Goal: Book appointment/travel/reservation

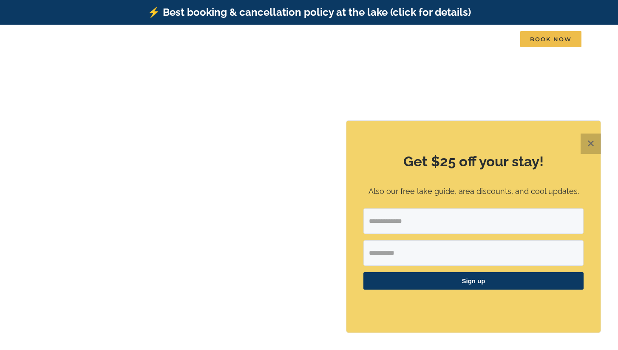
click at [587, 144] on button "✕" at bounding box center [591, 143] width 20 height 20
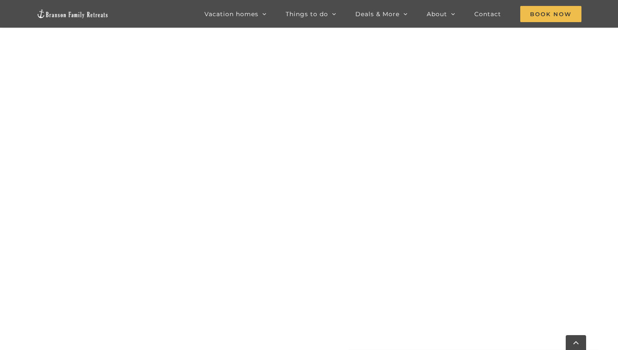
scroll to position [464, 0]
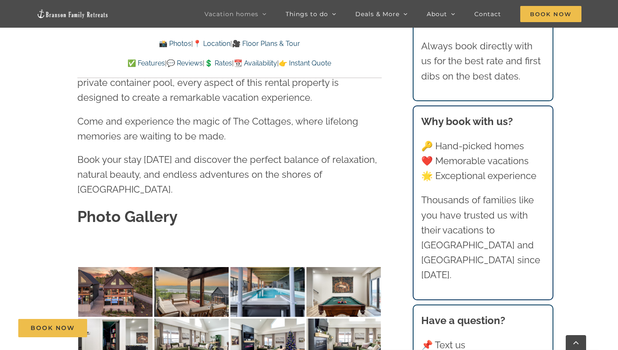
scroll to position [2486, 0]
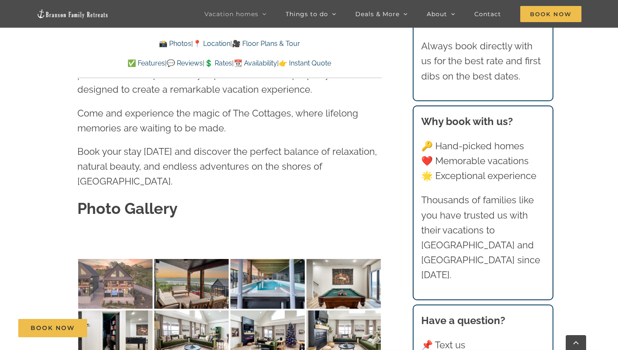
click at [101, 259] on img at bounding box center [115, 284] width 74 height 50
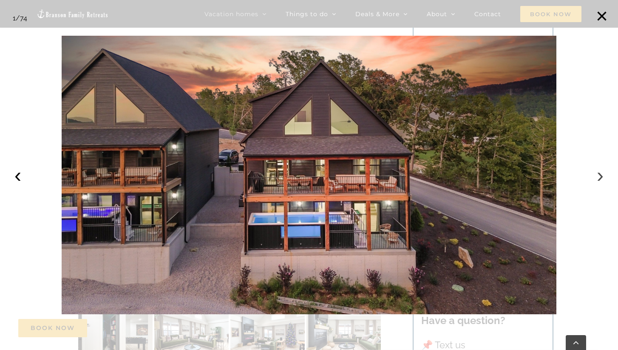
click at [595, 178] on button "›" at bounding box center [600, 175] width 19 height 19
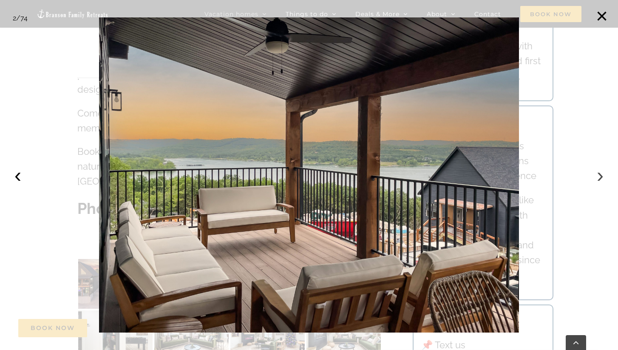
click at [596, 178] on button "›" at bounding box center [600, 175] width 19 height 19
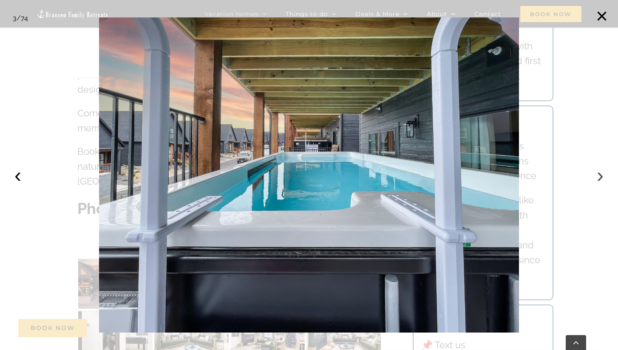
click at [599, 177] on button "›" at bounding box center [600, 175] width 19 height 19
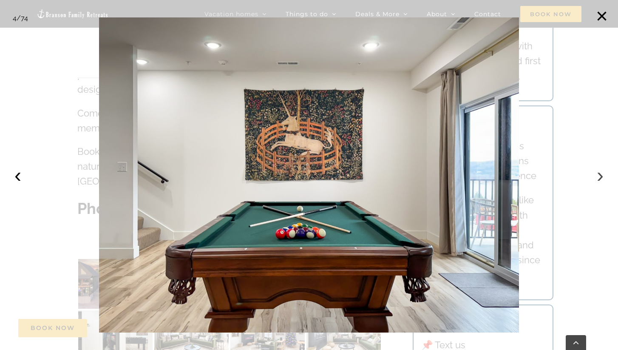
click at [599, 177] on button "›" at bounding box center [600, 175] width 19 height 19
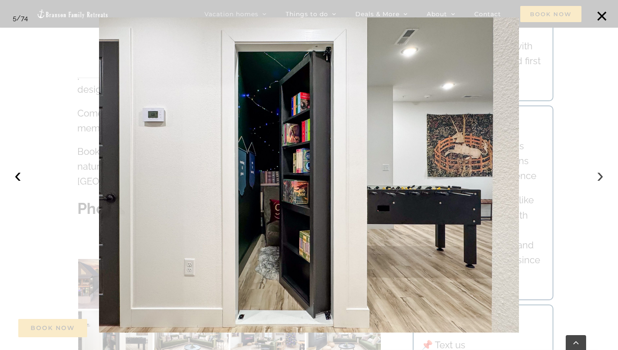
click at [599, 177] on button "›" at bounding box center [600, 175] width 19 height 19
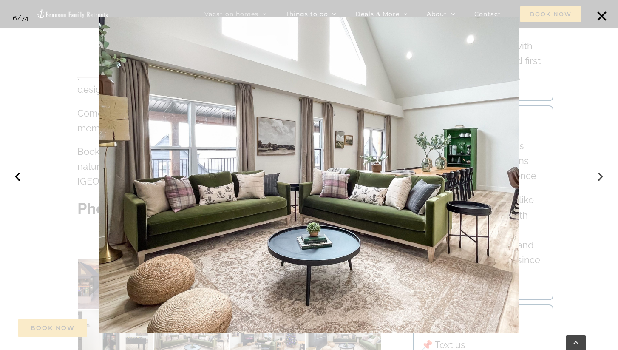
click at [599, 177] on button "›" at bounding box center [600, 175] width 19 height 19
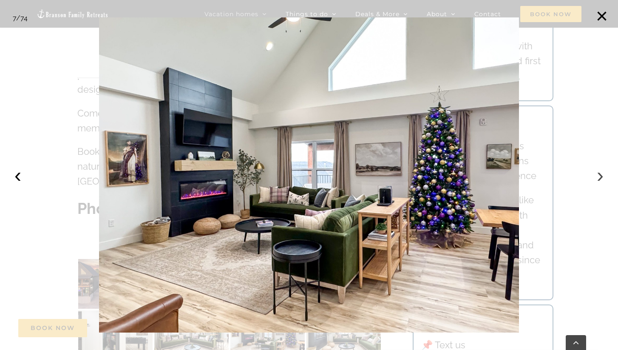
click at [599, 177] on button "›" at bounding box center [600, 175] width 19 height 19
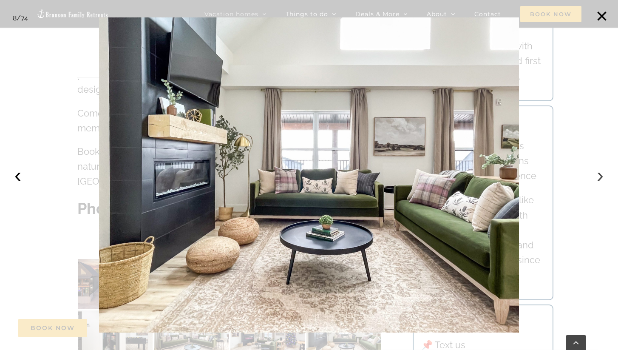
click at [599, 177] on button "›" at bounding box center [600, 175] width 19 height 19
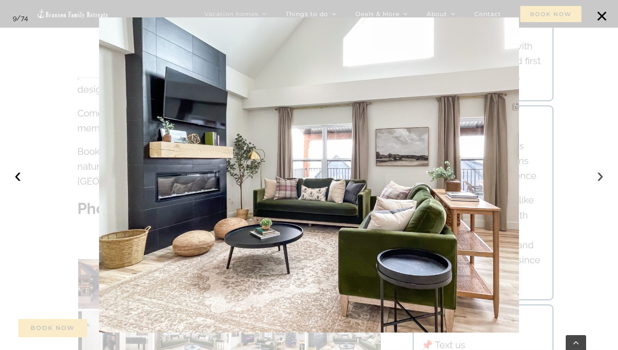
click at [599, 177] on button "›" at bounding box center [600, 175] width 19 height 19
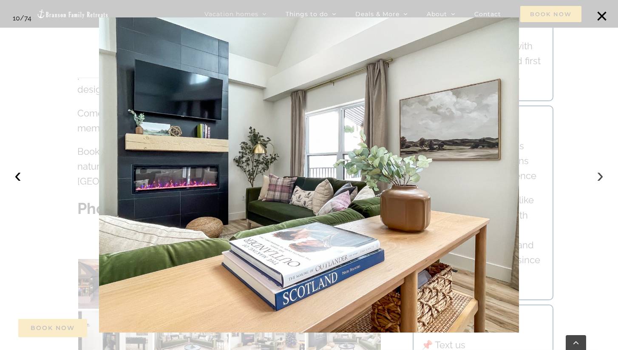
click at [599, 177] on button "›" at bounding box center [600, 175] width 19 height 19
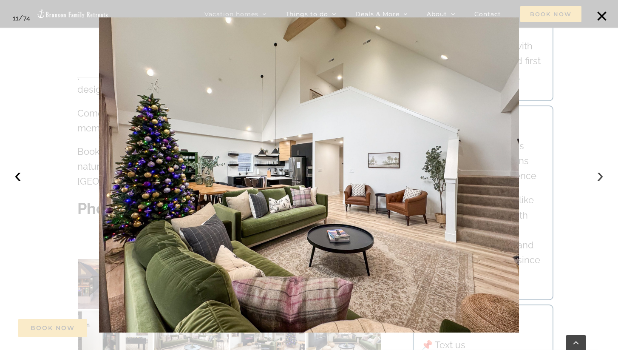
click at [599, 177] on button "›" at bounding box center [600, 175] width 19 height 19
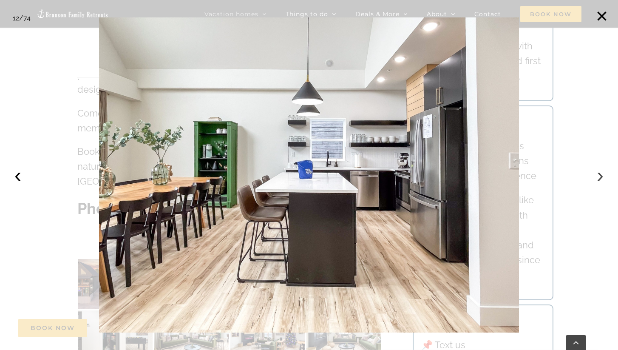
click at [599, 177] on button "›" at bounding box center [600, 175] width 19 height 19
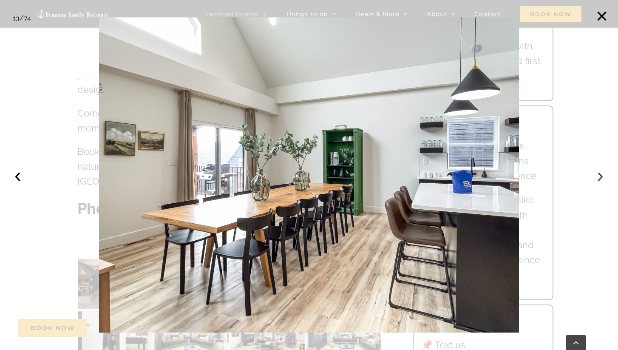
click at [599, 177] on button "›" at bounding box center [600, 175] width 19 height 19
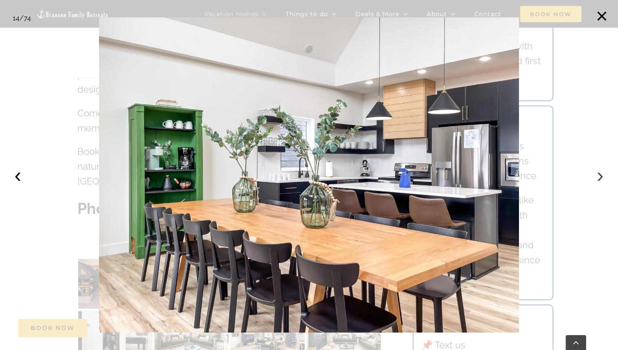
click at [599, 177] on button "›" at bounding box center [600, 175] width 19 height 19
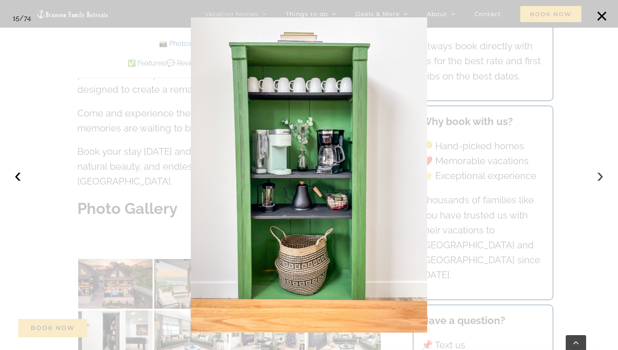
click at [599, 177] on button "›" at bounding box center [600, 175] width 19 height 19
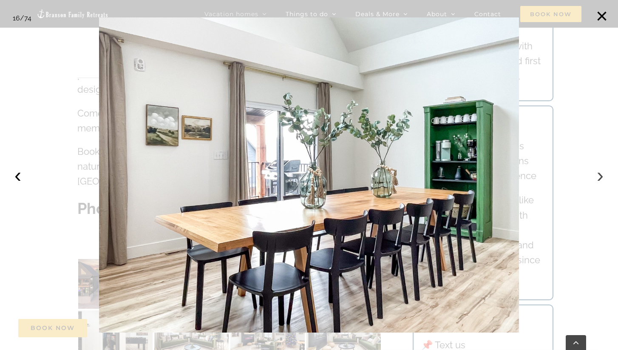
click at [599, 177] on button "›" at bounding box center [600, 175] width 19 height 19
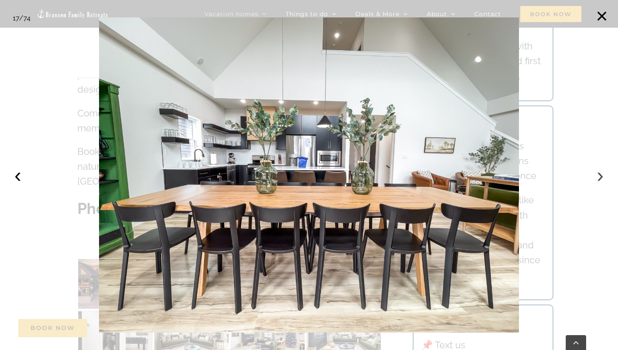
click at [599, 177] on button "›" at bounding box center [600, 175] width 19 height 19
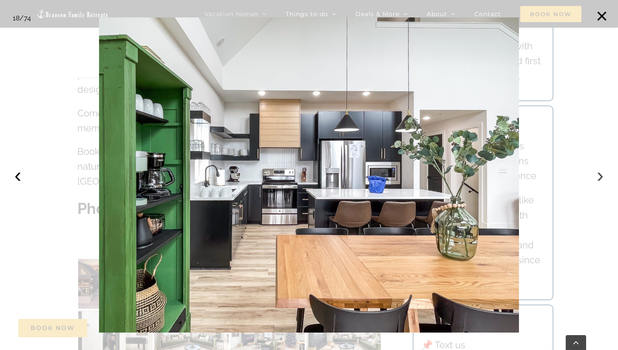
click at [599, 177] on button "›" at bounding box center [600, 175] width 19 height 19
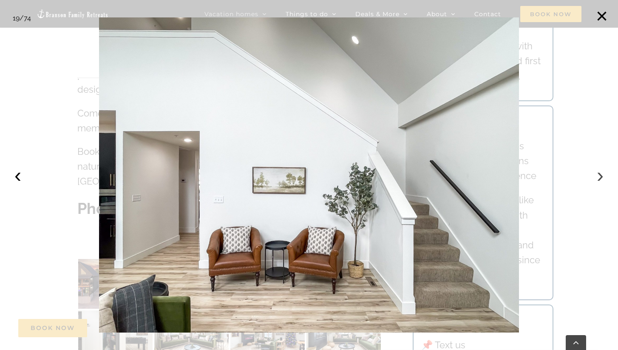
click at [599, 177] on button "›" at bounding box center [600, 175] width 19 height 19
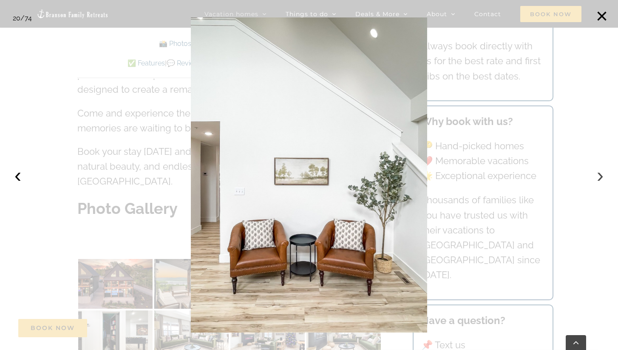
click at [599, 177] on button "›" at bounding box center [600, 175] width 19 height 19
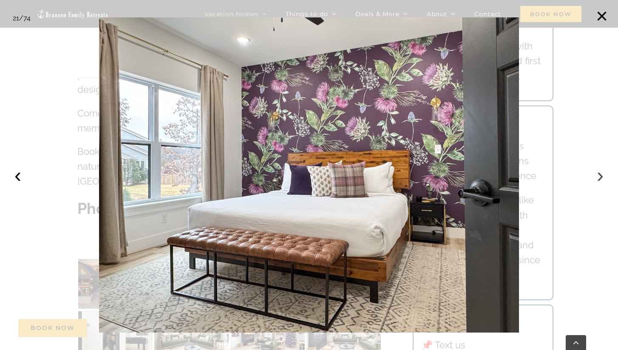
click at [599, 177] on button "›" at bounding box center [600, 175] width 19 height 19
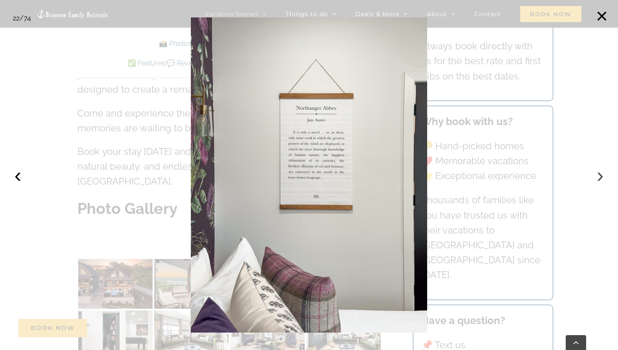
click at [600, 177] on button "›" at bounding box center [600, 175] width 19 height 19
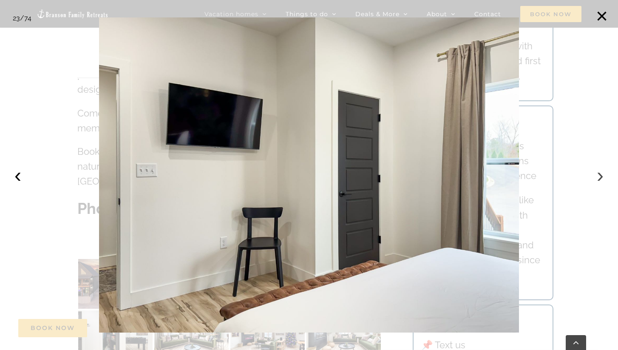
click at [600, 177] on button "›" at bounding box center [600, 175] width 19 height 19
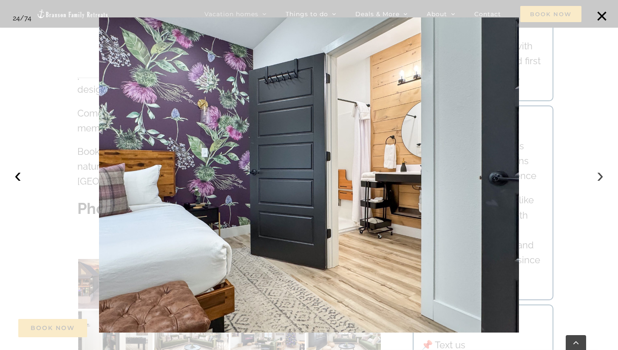
click at [600, 177] on button "›" at bounding box center [600, 175] width 19 height 19
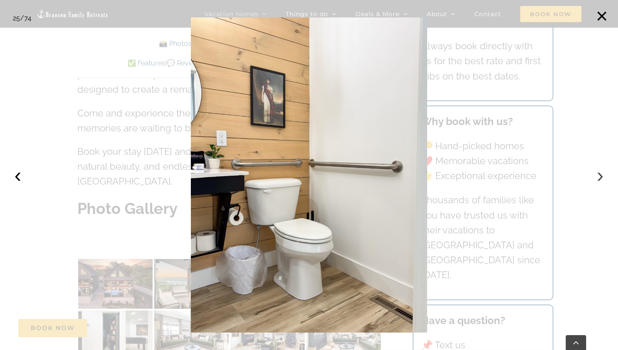
click at [600, 177] on button "›" at bounding box center [600, 175] width 19 height 19
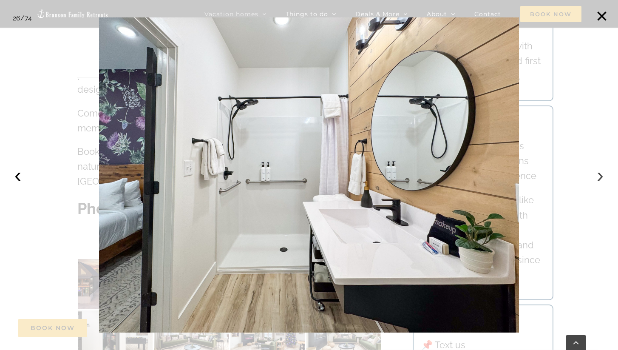
click at [600, 178] on button "›" at bounding box center [600, 175] width 19 height 19
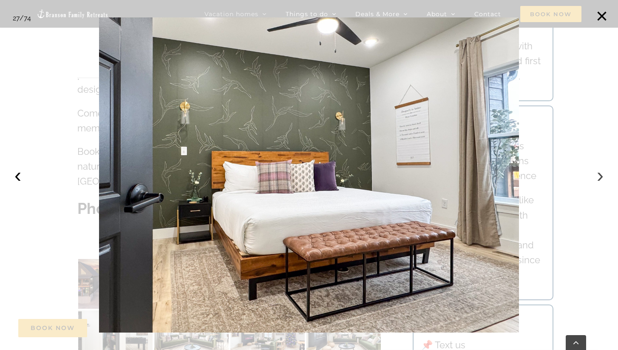
click at [600, 178] on button "›" at bounding box center [600, 175] width 19 height 19
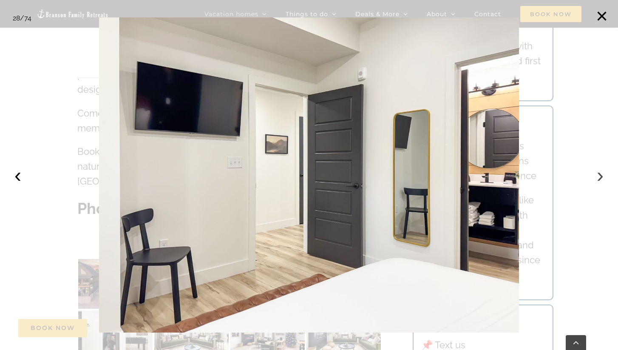
click at [600, 178] on button "›" at bounding box center [600, 175] width 19 height 19
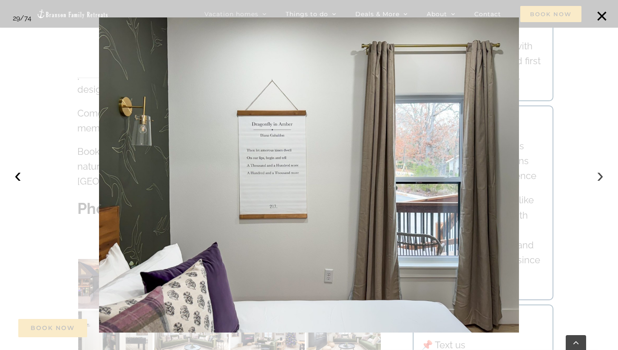
click at [601, 178] on button "›" at bounding box center [600, 175] width 19 height 19
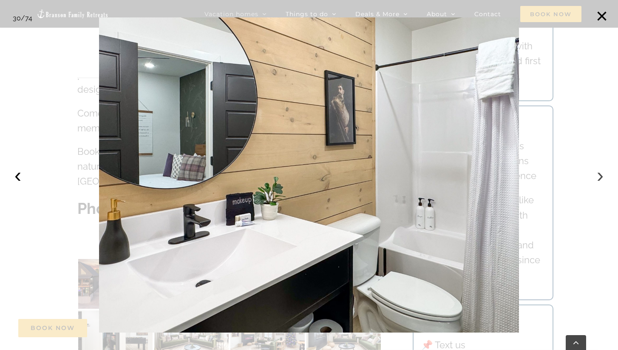
click at [601, 179] on button "›" at bounding box center [600, 175] width 19 height 19
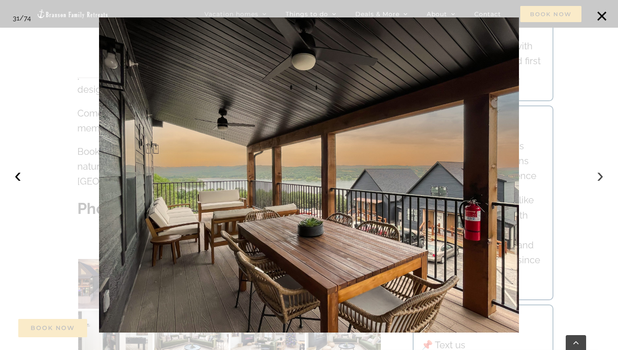
click at [602, 179] on button "›" at bounding box center [600, 175] width 19 height 19
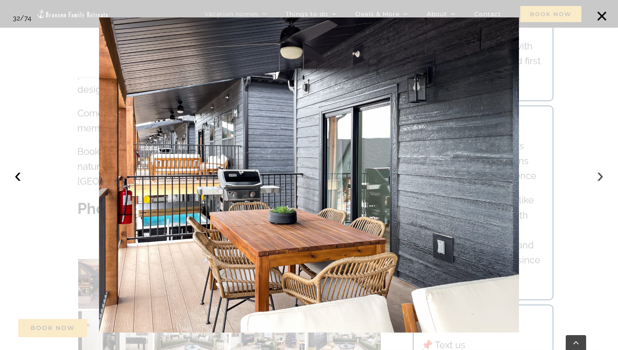
click at [602, 179] on button "›" at bounding box center [600, 175] width 19 height 19
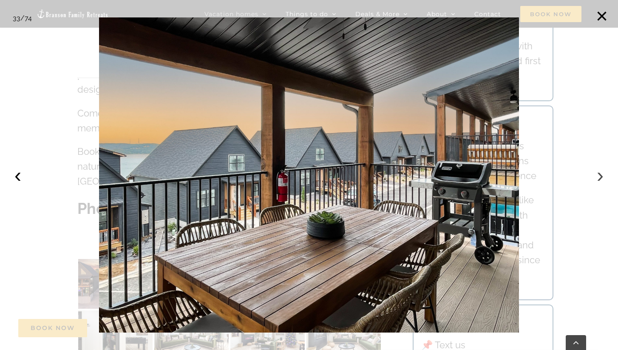
click at [602, 179] on button "›" at bounding box center [600, 175] width 19 height 19
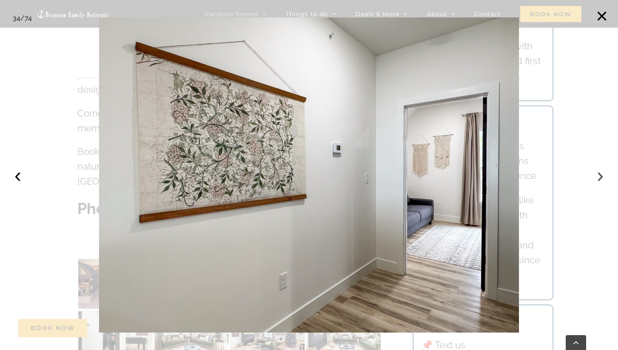
click at [601, 179] on button "›" at bounding box center [600, 175] width 19 height 19
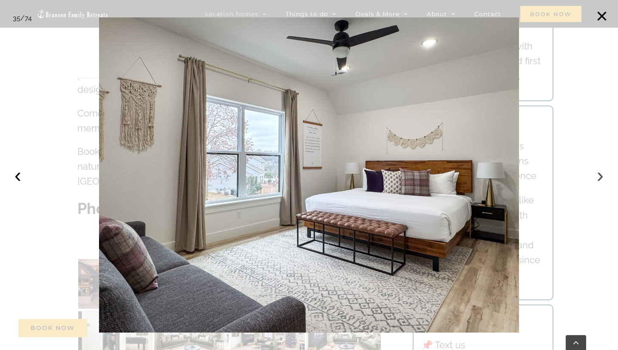
click at [601, 179] on button "›" at bounding box center [600, 175] width 19 height 19
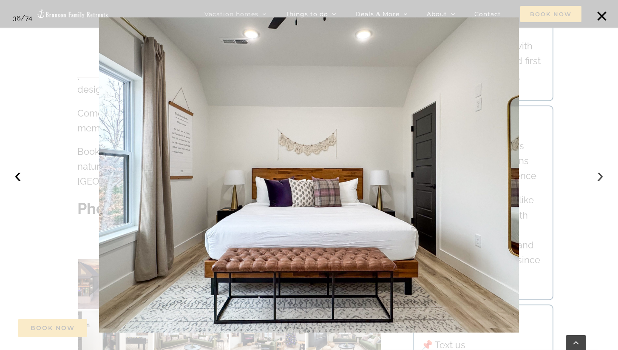
click at [601, 179] on button "›" at bounding box center [600, 175] width 19 height 19
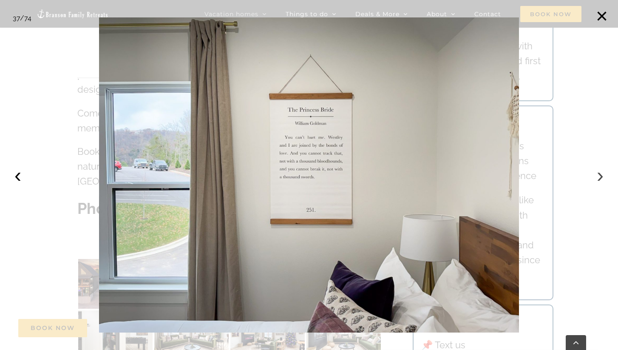
click at [601, 179] on button "›" at bounding box center [600, 175] width 19 height 19
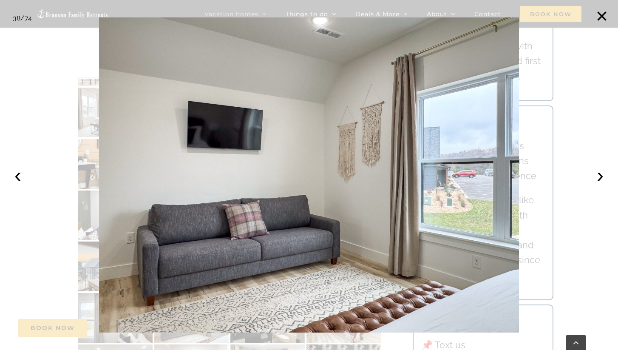
scroll to position [2971, 0]
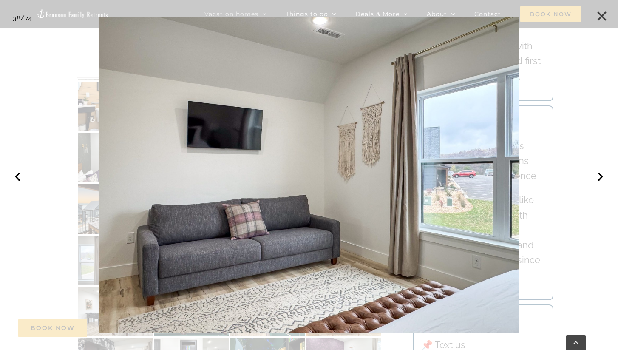
click at [603, 17] on button "×" at bounding box center [601, 16] width 19 height 19
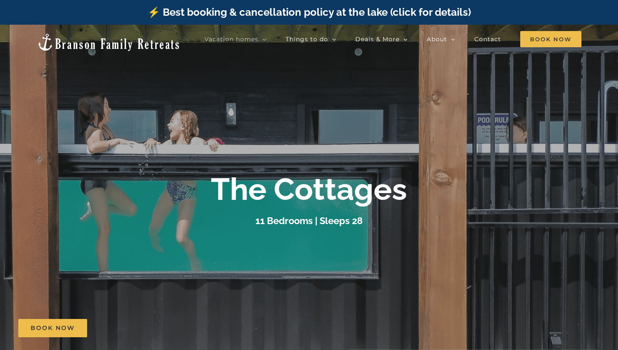
scroll to position [0, 0]
